Goal: Information Seeking & Learning: Learn about a topic

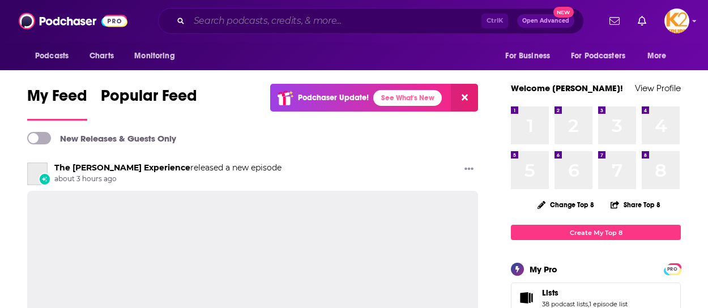
click at [241, 20] on input "Search podcasts, credits, & more..." at bounding box center [335, 21] width 292 height 18
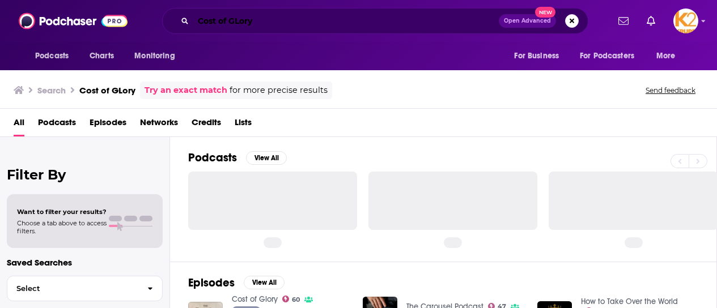
click at [273, 18] on input "Cost of GLory" at bounding box center [345, 21] width 305 height 18
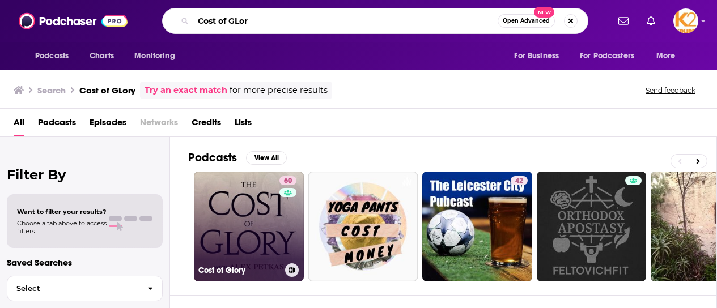
type input "Cost of GLor"
click at [251, 196] on link "60 Cost of Glory" at bounding box center [249, 227] width 110 height 110
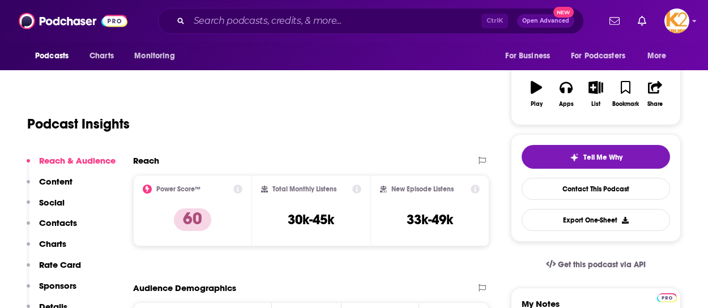
scroll to position [171, 0]
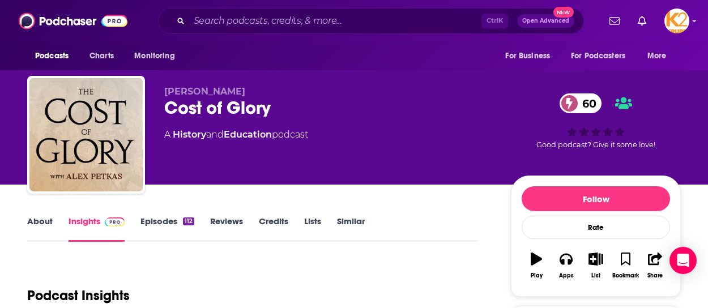
click at [19, 91] on div "[PERSON_NAME] Cost of Glory 60 A History and Education podcast 60 Good podcast?…" at bounding box center [354, 123] width 671 height 122
click at [9, 53] on div "Podcasts Charts Monitoring For Business For Podcasters More" at bounding box center [354, 56] width 708 height 28
click at [16, 128] on div "[PERSON_NAME] Cost of Glory 60 A History and Education podcast 60 Good podcast?…" at bounding box center [354, 92] width 708 height 185
